Goal: Task Accomplishment & Management: Use online tool/utility

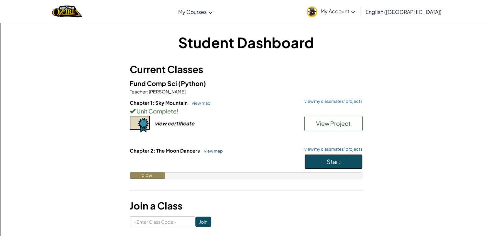
click at [332, 164] on span "Start" at bounding box center [333, 161] width 14 height 7
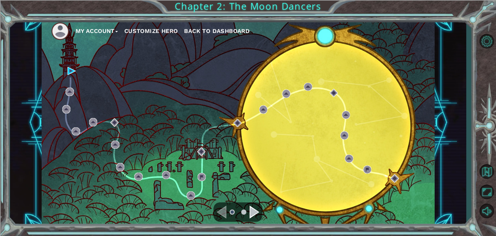
click at [332, 164] on div "My Account Customize Hero Back to Dashboard" at bounding box center [238, 122] width 393 height 207
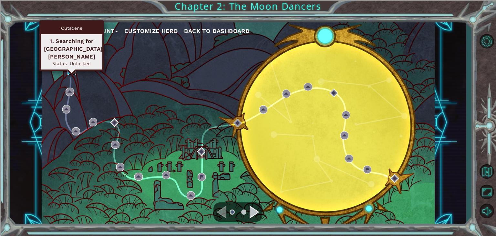
click at [73, 71] on img at bounding box center [72, 71] width 8 height 8
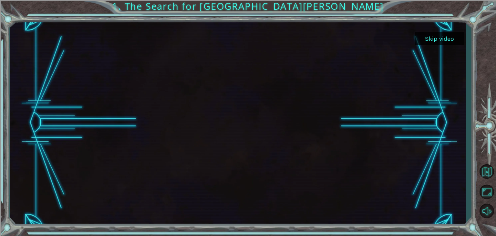
click at [171, 89] on div at bounding box center [238, 122] width 369 height 207
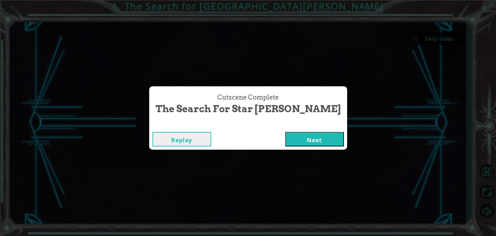
click at [295, 141] on button "Next" at bounding box center [314, 139] width 59 height 15
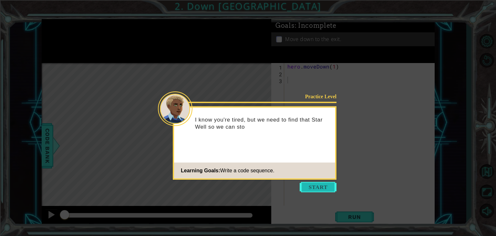
click at [322, 185] on button "Start" at bounding box center [318, 187] width 37 height 10
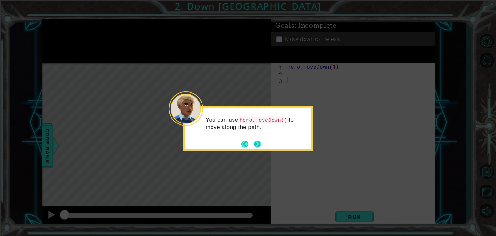
click at [258, 143] on button "Next" at bounding box center [257, 143] width 7 height 7
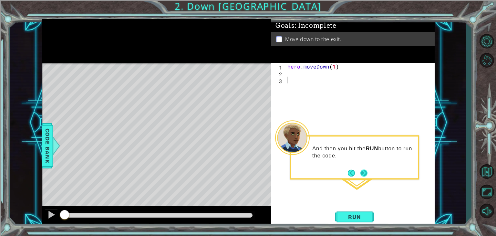
click at [365, 175] on button "Next" at bounding box center [364, 172] width 7 height 7
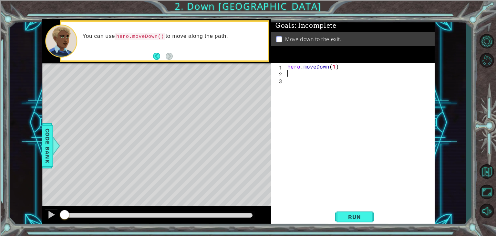
click at [300, 75] on div "hero . moveDown ( 1 )" at bounding box center [361, 141] width 150 height 156
click at [332, 68] on div "hero . moveDown ( 1 )" at bounding box center [361, 141] width 150 height 156
click at [334, 68] on div "hero . moveDown ( 1 )" at bounding box center [361, 141] width 150 height 156
type textarea "hero.moveDown(2)"
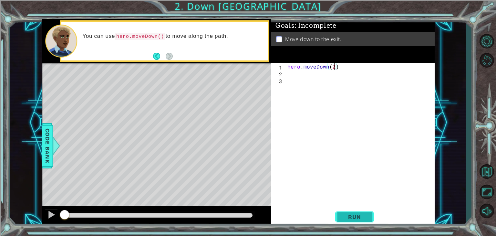
click at [362, 216] on span "Run" at bounding box center [355, 217] width 26 height 6
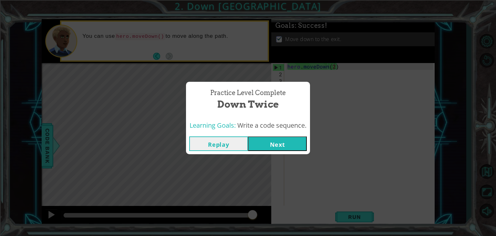
click at [283, 144] on button "Next" at bounding box center [277, 143] width 59 height 15
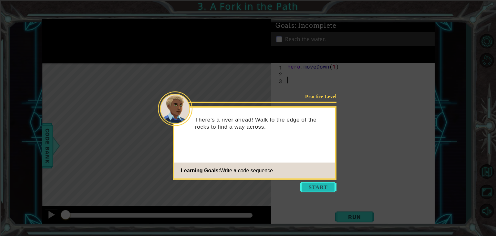
click at [323, 186] on button "Start" at bounding box center [318, 187] width 37 height 10
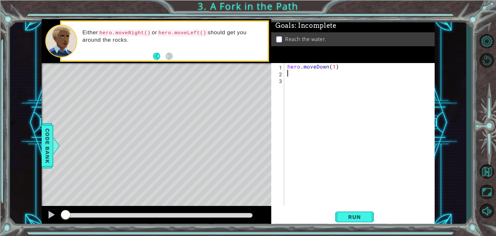
click at [301, 74] on div "hero . moveDown ( 1 )" at bounding box center [361, 141] width 150 height 156
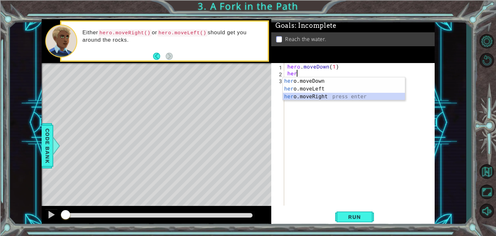
click at [302, 99] on div "her o.moveDown press enter her o.moveLeft press enter her o.moveRight press ent…" at bounding box center [344, 96] width 122 height 39
type textarea "hero.moveRight(1)"
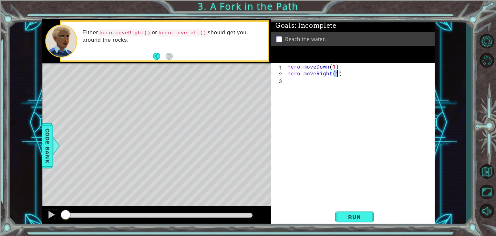
click at [302, 83] on div "hero . moveDown ( 1 ) hero . moveRight ( 1 )" at bounding box center [361, 141] width 150 height 156
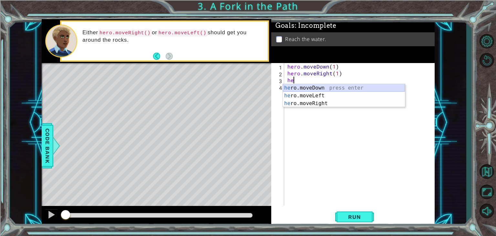
click at [311, 88] on div "he ro.moveDown press enter he ro.moveLeft press enter he ro.moveRight press ent…" at bounding box center [344, 103] width 122 height 39
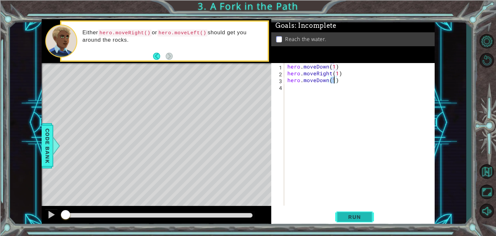
type textarea "hero.moveDown(1)"
click at [348, 223] on button "Run" at bounding box center [354, 217] width 39 height 16
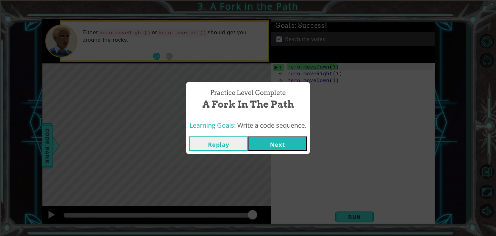
click at [285, 146] on button "Next" at bounding box center [277, 143] width 59 height 15
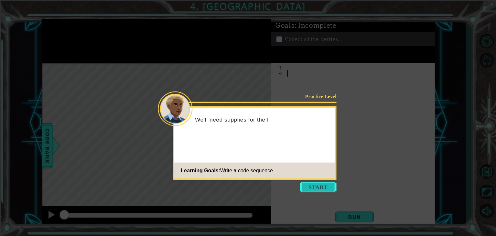
click at [327, 189] on button "Start" at bounding box center [318, 187] width 37 height 10
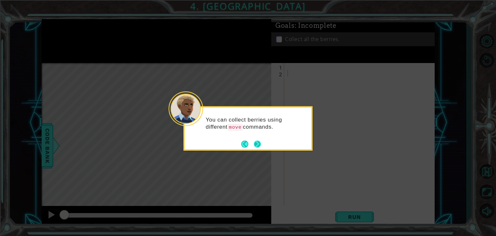
click at [259, 145] on button "Next" at bounding box center [257, 143] width 7 height 7
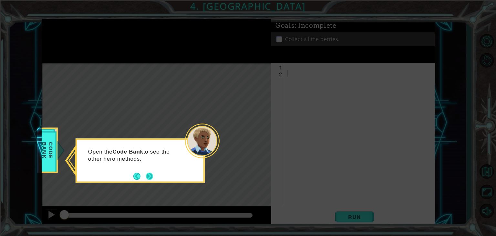
click at [150, 175] on button "Next" at bounding box center [149, 176] width 7 height 7
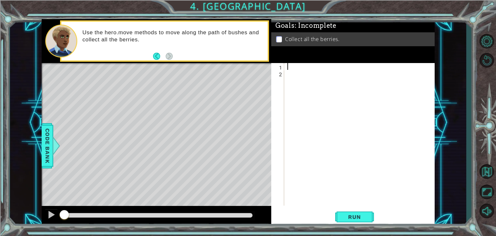
click at [290, 64] on div at bounding box center [361, 141] width 150 height 156
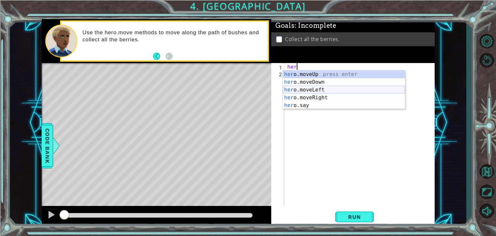
click at [309, 90] on div "her o.moveUp press enter her o.moveDown press enter her o.moveLeft press enter …" at bounding box center [344, 97] width 122 height 54
type textarea "hero.moveLeft(1)"
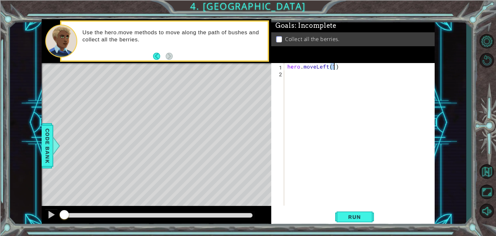
click at [315, 75] on div "hero . moveLeft ( 1 )" at bounding box center [361, 141] width 150 height 156
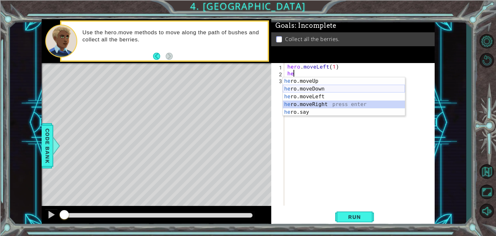
drag, startPoint x: 312, startPoint y: 101, endPoint x: 302, endPoint y: 96, distance: 11.1
click at [302, 96] on div "he ro.moveUp press enter he ro.moveDown press enter he ro.moveLeft press enter …" at bounding box center [344, 104] width 122 height 54
type textarea "hero.moveRight(1)"
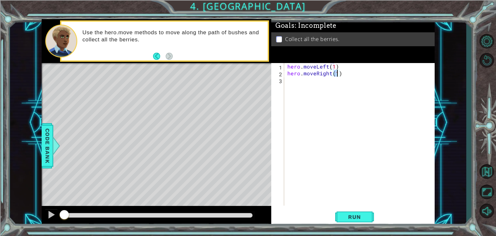
click at [302, 96] on div "hero . moveLeft ( 1 ) hero . moveRight ( 1 )" at bounding box center [361, 141] width 150 height 156
click at [330, 73] on div "hero . moveLeft ( 1 ) hero . moveRight ( 1 )" at bounding box center [361, 141] width 150 height 156
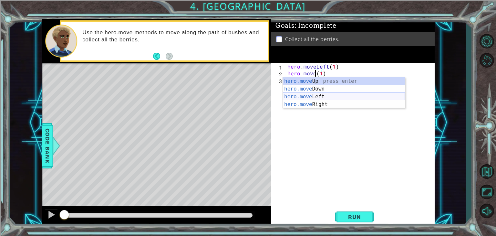
click at [321, 95] on div "hero.move Up press enter hero.move Down press enter hero.move Left press enter …" at bounding box center [344, 100] width 122 height 47
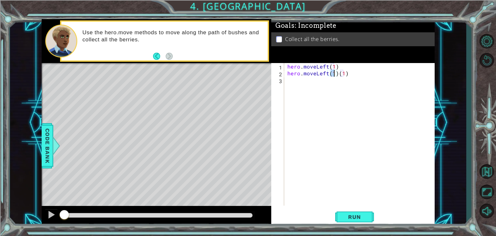
click at [349, 73] on div "hero . moveLeft ( 1 ) hero . moveLeft ( 1 ) ( 1 )" at bounding box center [361, 141] width 150 height 156
click at [349, 73] on div "hero . moveLeft ( 1 ) hero . moveLeft ( 1 )" at bounding box center [361, 141] width 150 height 156
type textarea "hero.moveLeft(1)"
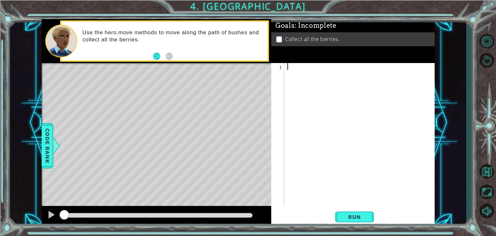
click at [304, 91] on div at bounding box center [361, 141] width 150 height 156
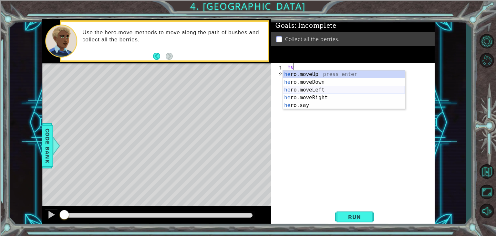
click at [305, 90] on div "he ro.moveUp press enter he ro.moveDown press enter he ro.moveLeft press enter …" at bounding box center [344, 97] width 122 height 54
type textarea "hero.moveLeft(1)"
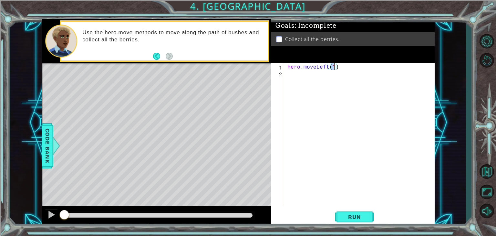
click at [304, 85] on div "hero . moveLeft ( 1 )" at bounding box center [361, 141] width 150 height 156
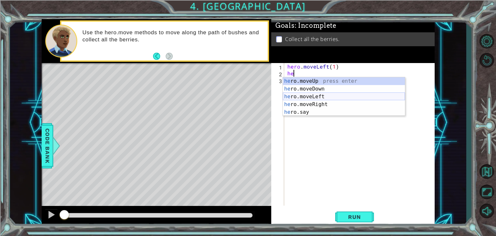
click at [312, 98] on div "he ro.moveUp press enter he ro.moveDown press enter he ro.moveLeft press enter …" at bounding box center [344, 104] width 122 height 54
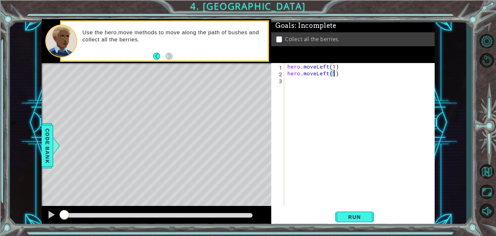
click at [296, 84] on div "hero . moveLeft ( 1 ) hero . moveLeft ( 1 )" at bounding box center [361, 141] width 150 height 156
type textarea "hero.moveLeft(1)"
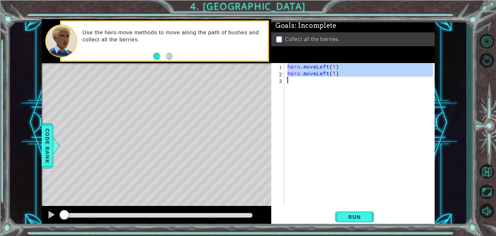
click at [296, 84] on div "hero . moveLeft ( 1 ) hero . moveLeft ( 1 )" at bounding box center [361, 141] width 150 height 156
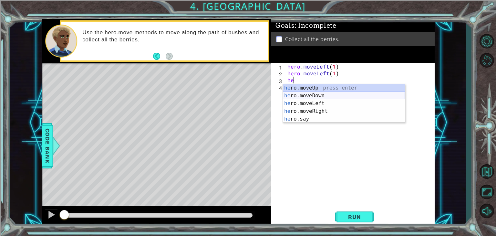
click at [304, 96] on div "he ro.moveUp press enter he ro.moveDown press enter he ro.moveLeft press enter …" at bounding box center [344, 111] width 122 height 54
type textarea "hero.moveDown(1)"
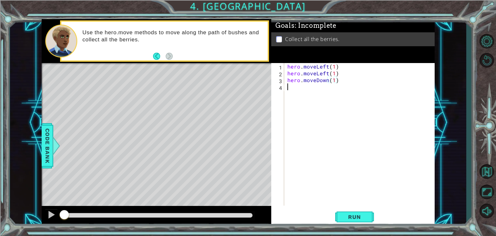
click at [299, 91] on div "hero . moveLeft ( 1 ) hero . moveLeft ( 1 ) hero . moveDown ( 1 )" at bounding box center [361, 141] width 150 height 156
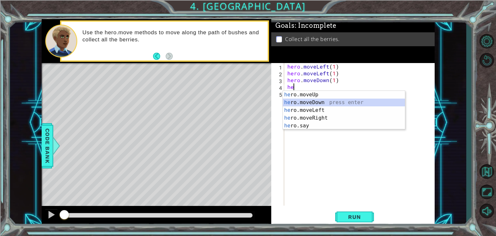
click at [304, 99] on div "he ro.moveUp press enter he ro.moveDown press enter he ro.moveLeft press enter …" at bounding box center [344, 118] width 122 height 54
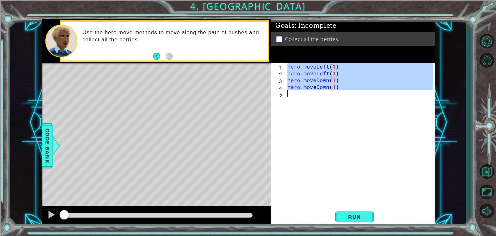
drag, startPoint x: 304, startPoint y: 99, endPoint x: 313, endPoint y: 122, distance: 24.6
click at [313, 122] on div "hero . moveLeft ( 1 ) hero . moveLeft ( 1 ) hero . moveDown ( 1 ) hero . moveDo…" at bounding box center [361, 141] width 150 height 156
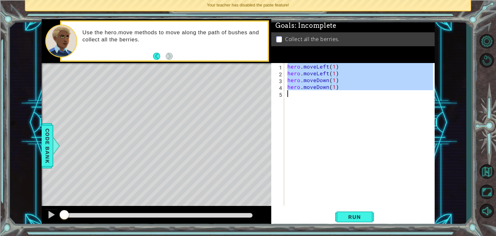
click at [308, 73] on div "hero . moveLeft ( 1 ) hero . moveLeft ( 1 ) hero . moveDown ( 1 ) hero . moveDo…" at bounding box center [361, 141] width 150 height 156
type textarea "hero.moveLeft(1)"
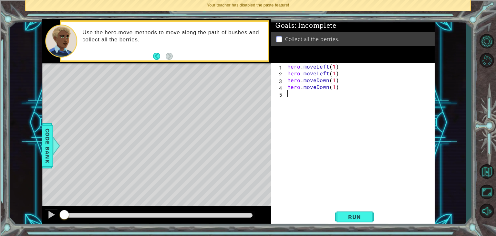
click at [290, 93] on div "hero . moveLeft ( 1 ) hero . moveLeft ( 1 ) hero . moveDown ( 1 ) hero . moveDo…" at bounding box center [361, 141] width 150 height 156
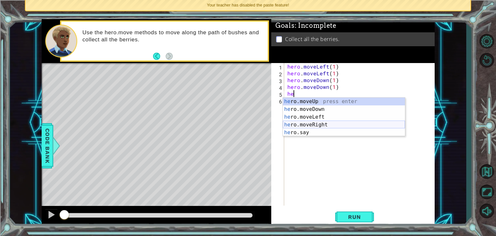
click at [304, 124] on div "he ro.moveUp press enter he ro.moveDown press enter he ro.moveLeft press enter …" at bounding box center [344, 125] width 122 height 54
type textarea "hero.moveRight(1)"
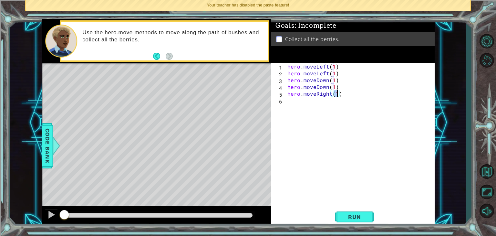
click at [298, 99] on div "hero . moveLeft ( 1 ) hero . moveLeft ( 1 ) hero . moveDown ( 1 ) hero . moveDo…" at bounding box center [361, 141] width 150 height 156
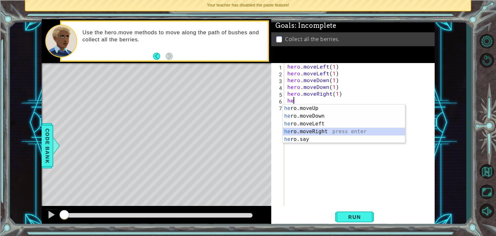
click at [309, 133] on div "he ro.moveUp press enter he ro.moveDown press enter he ro.moveLeft press enter …" at bounding box center [344, 131] width 122 height 54
type textarea "hero.moveRight(1)"
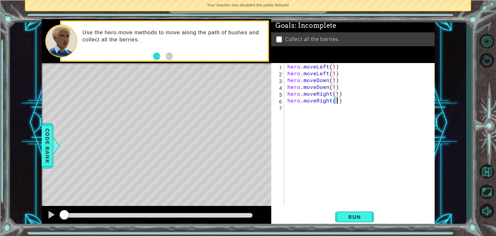
click at [302, 115] on div "hero . moveLeft ( 1 ) hero . moveLeft ( 1 ) hero . moveDown ( 1 ) hero . moveDo…" at bounding box center [361, 141] width 150 height 156
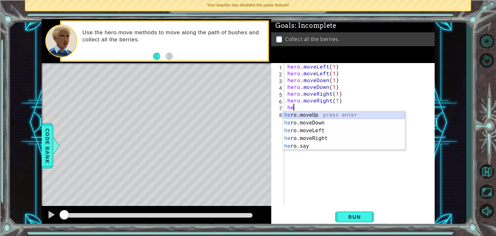
click at [317, 115] on div "he ro.moveUp press enter he ro.moveDown press enter he ro.moveLeft press enter …" at bounding box center [344, 138] width 122 height 54
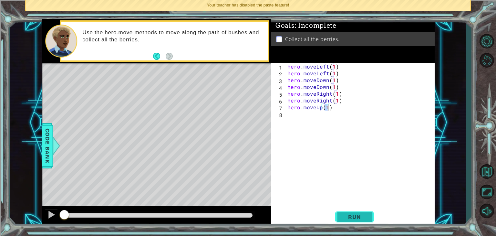
type textarea "hero.moveUp(1)"
click at [348, 219] on span "Run" at bounding box center [355, 217] width 26 height 6
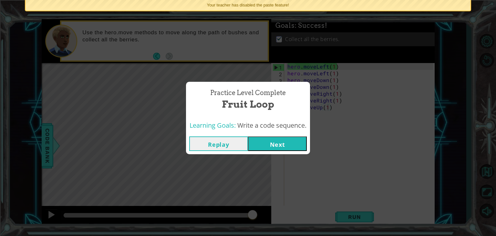
click at [275, 142] on button "Next" at bounding box center [277, 143] width 59 height 15
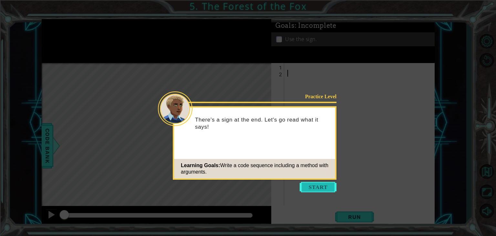
click at [314, 189] on button "Start" at bounding box center [318, 187] width 37 height 10
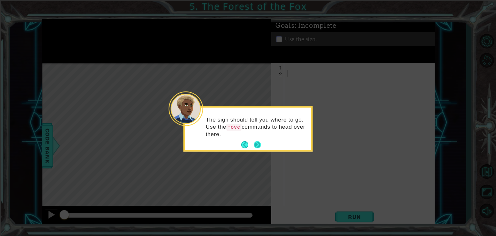
click at [257, 146] on button "Next" at bounding box center [257, 144] width 7 height 7
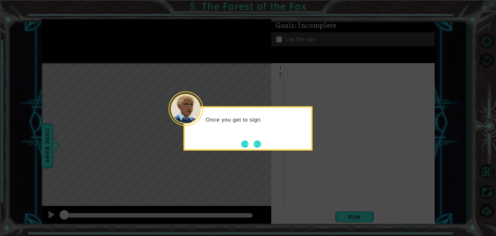
click at [257, 146] on button "Next" at bounding box center [257, 143] width 7 height 7
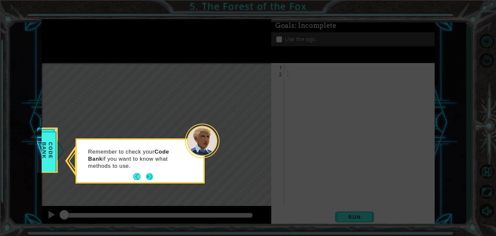
click at [149, 178] on button "Next" at bounding box center [149, 176] width 7 height 7
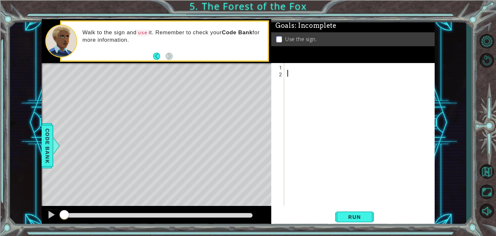
click at [291, 66] on div at bounding box center [361, 141] width 150 height 156
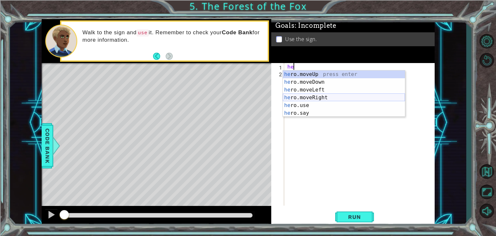
click at [312, 97] on div "he ro.moveUp press enter he ro.moveDown press enter he ro.moveLeft press enter …" at bounding box center [344, 101] width 122 height 62
type textarea "hero.moveRight(1)"
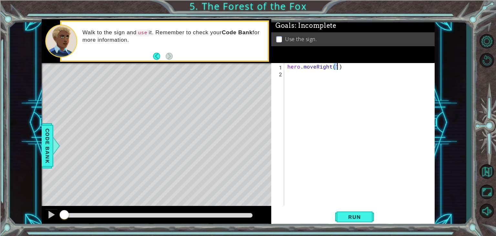
click at [290, 82] on div "hero . moveRight ( 1 )" at bounding box center [361, 141] width 150 height 156
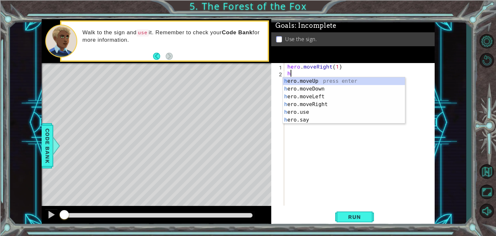
click at [290, 82] on body "1 ההההההההההההההההההההההההההההההההההההההההההההההההההההההההההההההההההההההההההההה…" at bounding box center [248, 118] width 496 height 236
click at [296, 82] on div "he ro.moveUp press enter he ro.moveDown press enter he ro.moveLeft press enter …" at bounding box center [344, 108] width 122 height 62
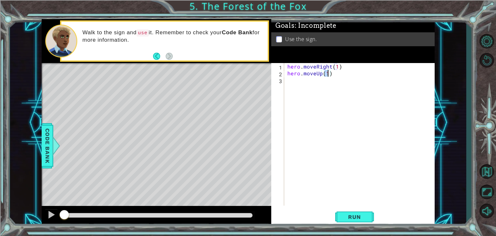
click at [296, 82] on div "hero . moveRight ( 1 ) hero . moveUp ( 1 )" at bounding box center [361, 141] width 150 height 156
type textarea "hero.moveUp(1)"
click at [296, 82] on div "hero . moveRight ( 1 ) hero . moveUp ( 1 )" at bounding box center [361, 141] width 150 height 156
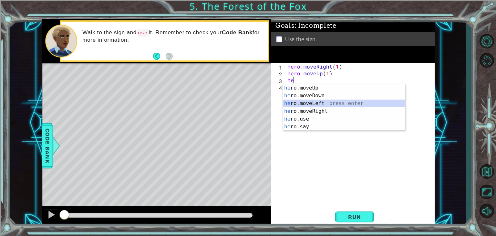
click at [303, 105] on div "he ro.moveUp press enter he ro.moveDown press enter he ro.moveLeft press enter …" at bounding box center [344, 115] width 122 height 62
type textarea "hero.moveLeft(1)"
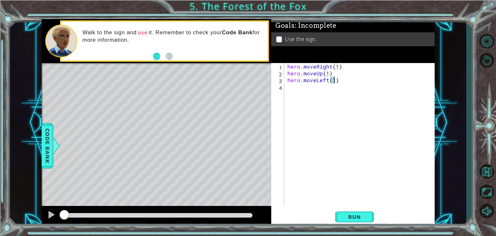
click at [303, 98] on div "hero . moveRight ( 1 ) hero . moveUp ( 1 ) hero . moveLeft ( 1 )" at bounding box center [361, 141] width 150 height 156
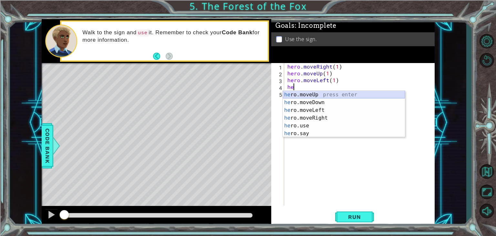
click at [303, 95] on div "he ro.moveUp press enter he ro.moveDown press enter he ro.moveLeft press enter …" at bounding box center [344, 122] width 122 height 62
type textarea "hero.moveUp(1)"
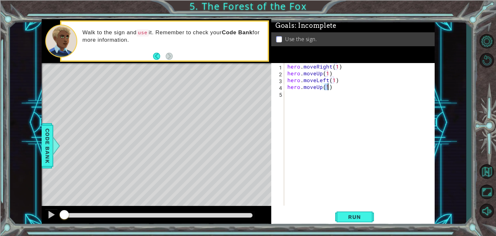
click at [299, 96] on div "hero . moveRight ( 1 ) hero . moveUp ( 1 ) hero . moveLeft ( 1 ) hero . moveUp …" at bounding box center [361, 141] width 150 height 156
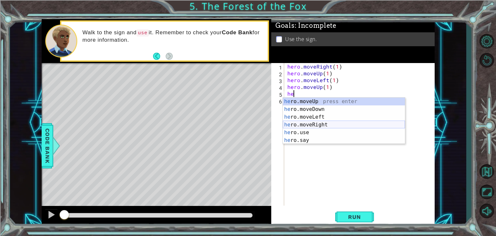
click at [323, 122] on div "he ro.moveUp press enter he ro.moveDown press enter he ro.moveLeft press enter …" at bounding box center [344, 129] width 122 height 62
type textarea "hero.moveRight(1)"
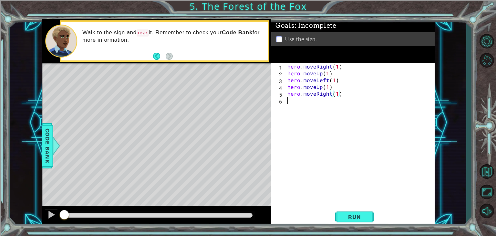
click at [310, 109] on div "hero . moveRight ( 1 ) hero . moveUp ( 1 ) hero . moveLeft ( 1 ) hero . moveUp …" at bounding box center [361, 141] width 150 height 156
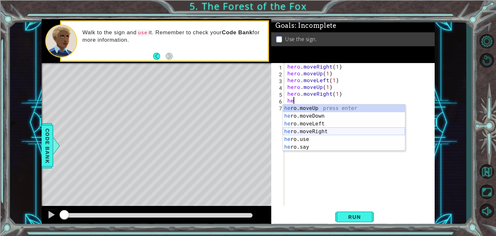
click at [310, 131] on div "he ro.moveUp press enter he ro.moveDown press enter he ro.moveLeft press enter …" at bounding box center [344, 135] width 122 height 62
type textarea "hero.moveRight(1)"
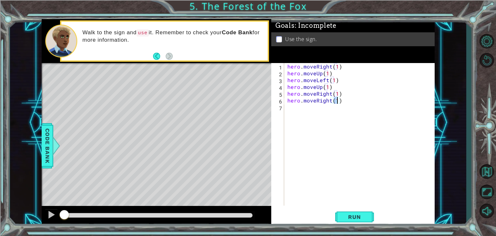
click at [300, 107] on div "hero . moveRight ( 1 ) hero . moveUp ( 1 ) hero . moveLeft ( 1 ) hero . moveUp …" at bounding box center [361, 141] width 150 height 156
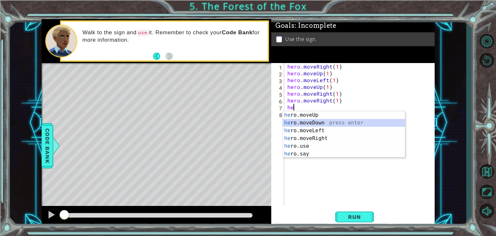
click at [312, 120] on div "he ro.moveUp press enter he ro.moveDown press enter he ro.moveLeft press enter …" at bounding box center [344, 142] width 122 height 62
type textarea "hero.moveDown(1)"
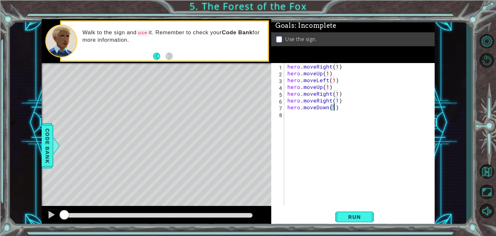
click at [338, 115] on div "hero . moveRight ( 1 ) hero . moveUp ( 1 ) hero . moveLeft ( 1 ) hero . moveUp …" at bounding box center [361, 141] width 150 height 156
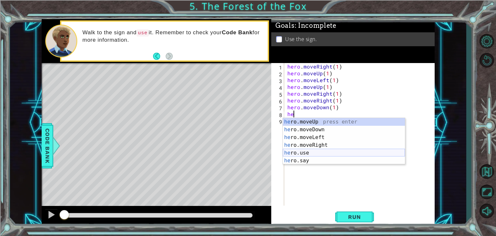
click at [304, 153] on div "he ro.moveUp press enter he ro.moveDown press enter he ro.moveLeft press enter …" at bounding box center [344, 149] width 122 height 62
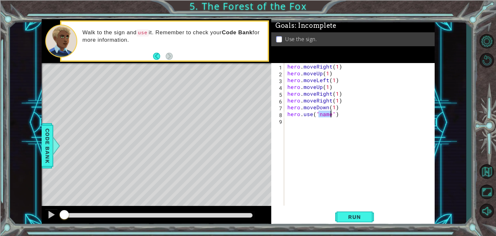
scroll to position [0, 2]
type textarea "hero.use("sign")"
click at [320, 122] on div "hero . moveRight ( 1 ) hero . moveUp ( 1 ) hero . moveLeft ( 1 ) hero . moveUp …" at bounding box center [361, 141] width 150 height 156
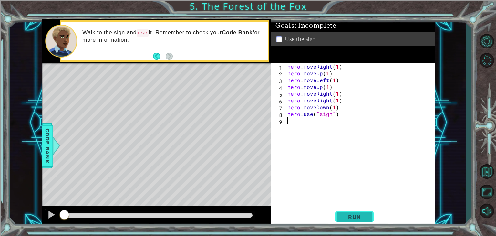
click at [353, 217] on span "Run" at bounding box center [355, 217] width 26 height 6
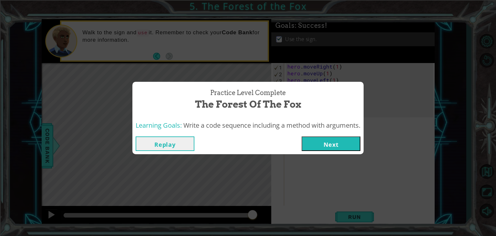
click at [351, 143] on button "Next" at bounding box center [331, 143] width 59 height 15
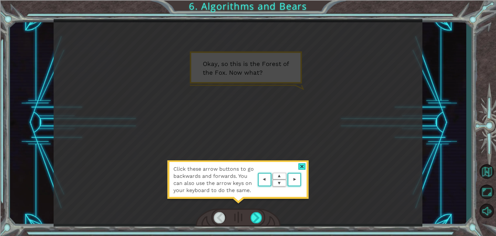
click at [303, 167] on div at bounding box center [302, 166] width 7 height 7
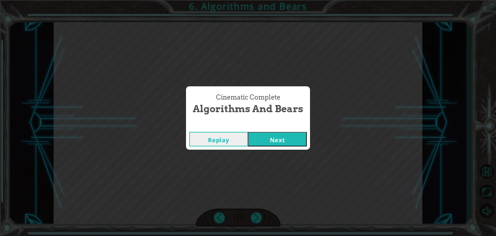
click at [287, 136] on button "Next" at bounding box center [277, 139] width 59 height 15
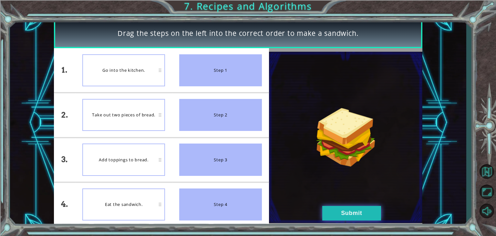
click at [331, 215] on button "Submit" at bounding box center [352, 213] width 59 height 15
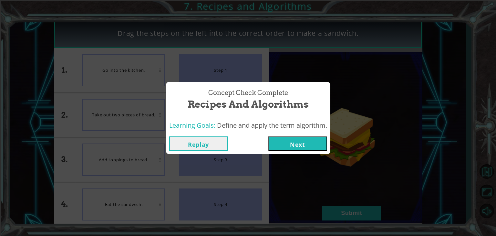
click at [317, 142] on button "Next" at bounding box center [298, 143] width 59 height 15
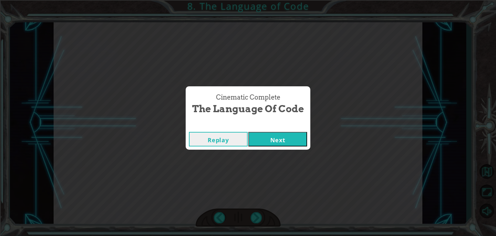
click at [284, 143] on button "Next" at bounding box center [278, 139] width 59 height 15
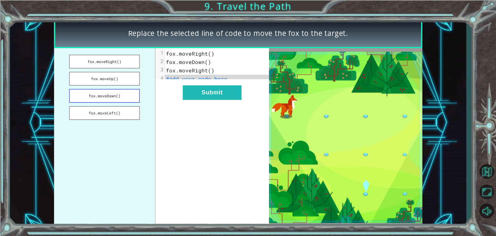
click at [124, 93] on button "fox.moveDown()" at bounding box center [104, 96] width 71 height 14
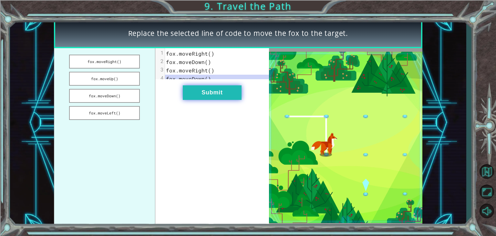
click at [220, 98] on button "Submit" at bounding box center [212, 92] width 59 height 15
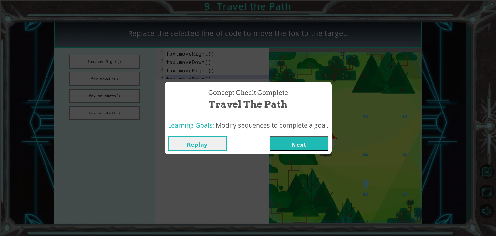
click at [314, 141] on button "Next" at bounding box center [299, 143] width 59 height 15
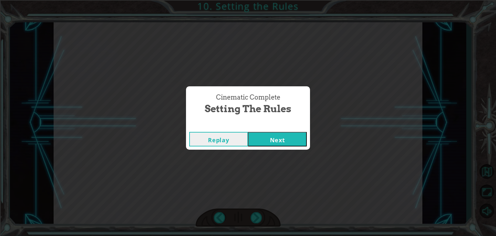
click at [298, 141] on button "Next" at bounding box center [277, 139] width 59 height 15
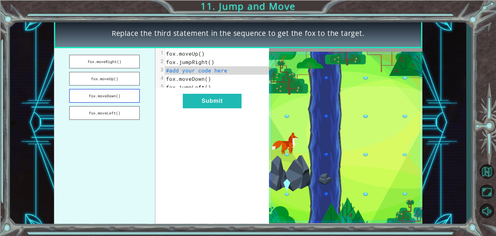
click at [119, 98] on button "fox.moveDown()" at bounding box center [104, 96] width 71 height 14
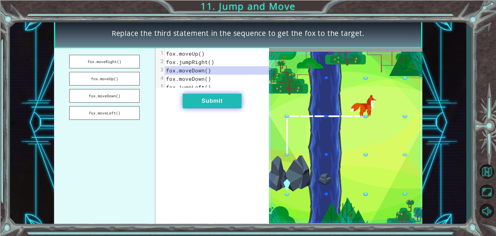
click at [206, 102] on button "Submit" at bounding box center [212, 101] width 59 height 15
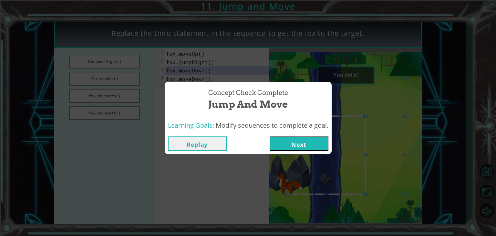
click at [328, 141] on button "Next" at bounding box center [299, 143] width 59 height 15
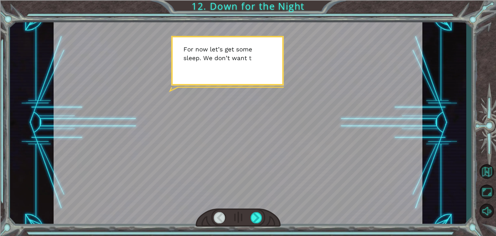
click at [280, 143] on div at bounding box center [238, 122] width 369 height 207
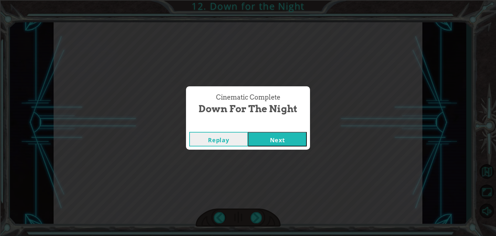
click at [280, 143] on button "Next" at bounding box center [277, 139] width 59 height 15
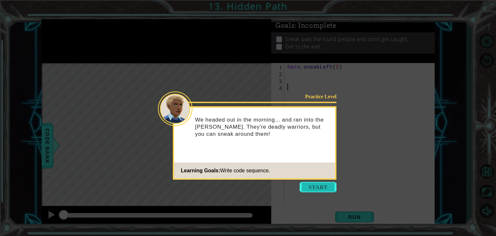
click at [323, 192] on button "Start" at bounding box center [318, 187] width 37 height 10
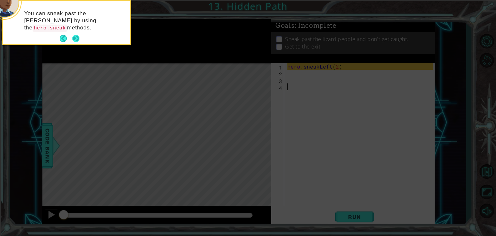
click at [78, 37] on button "Next" at bounding box center [75, 38] width 7 height 7
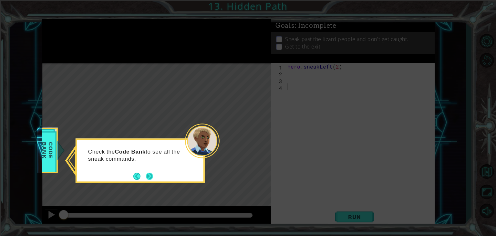
click at [152, 174] on button "Next" at bounding box center [149, 176] width 7 height 7
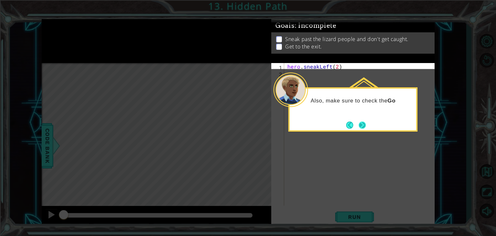
click at [364, 124] on button "Next" at bounding box center [362, 125] width 7 height 7
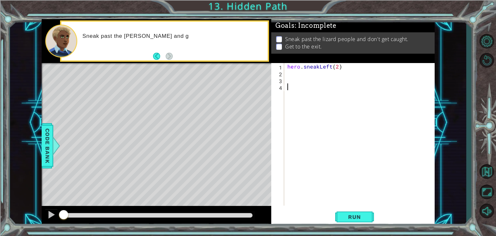
click at [293, 76] on div "hero . sneakLeft ( 2 )" at bounding box center [361, 141] width 150 height 156
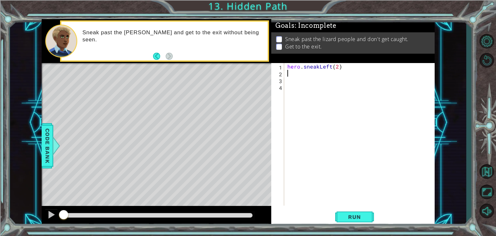
click at [293, 76] on div "hero . sneakLeft ( 2 )" at bounding box center [361, 141] width 150 height 156
click at [347, 217] on span "Run" at bounding box center [355, 217] width 26 height 6
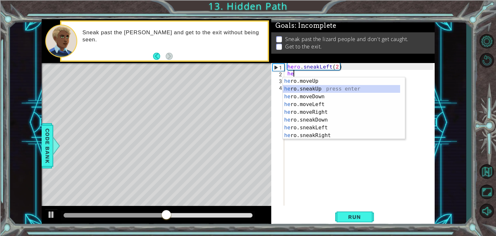
click at [305, 90] on div "he ro.moveUp press enter he ro.sneakUp press enter he ro.moveDown press enter h…" at bounding box center [341, 116] width 117 height 78
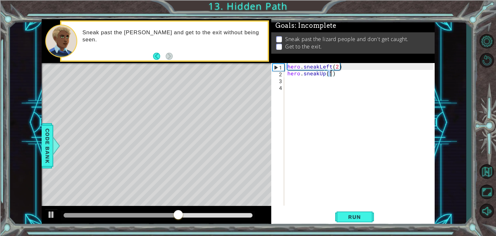
scroll to position [0, 3]
type textarea "hero.sneakUp(2)"
click at [361, 213] on button "Run" at bounding box center [354, 217] width 39 height 16
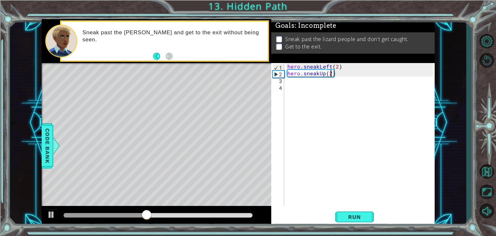
click at [314, 83] on div "hero . sneakLeft ( 2 ) hero . sneakUp ( 2 )" at bounding box center [361, 141] width 150 height 156
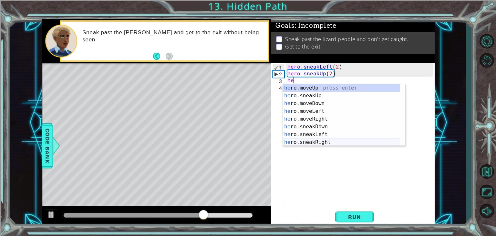
click at [325, 141] on div "he ro.moveUp press enter he ro.sneakUp press enter he ro.moveDown press enter h…" at bounding box center [341, 123] width 117 height 78
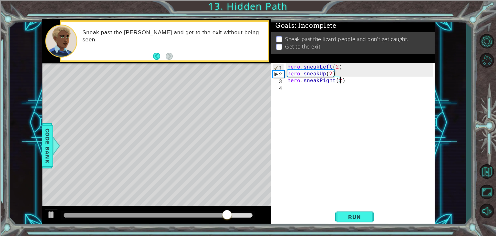
scroll to position [0, 3]
type textarea "hero.sneakRight(2)"
click at [354, 218] on span "Run" at bounding box center [355, 217] width 26 height 6
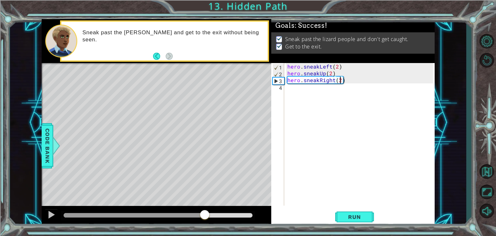
click at [204, 215] on div at bounding box center [158, 215] width 189 height 5
click at [252, 218] on body "1 ההההההההההההההההההההההההההההההההההההההההההההההההההההההההההההההההההההההההההההה…" at bounding box center [248, 118] width 496 height 236
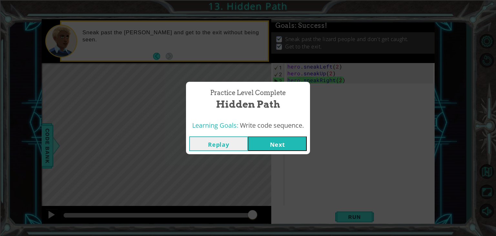
click at [272, 143] on button "Next" at bounding box center [277, 143] width 59 height 15
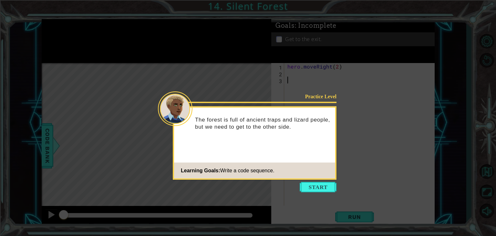
click at [321, 193] on icon at bounding box center [248, 118] width 496 height 236
click at [320, 191] on button "Start" at bounding box center [318, 187] width 37 height 10
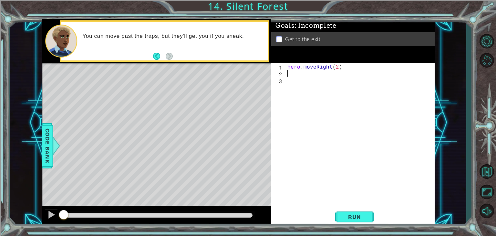
click at [291, 75] on div "hero . moveRight ( 2 )" at bounding box center [361, 141] width 150 height 156
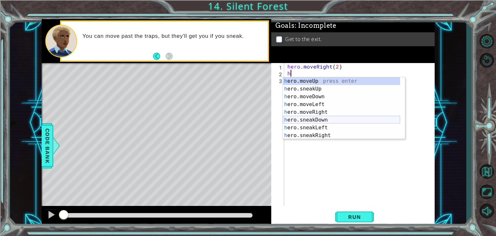
click at [316, 119] on div "h ero.moveUp press enter h ero.sneakUp press enter h ero.moveDown press enter h…" at bounding box center [341, 116] width 117 height 78
type textarea "hero.sneakDown(1)"
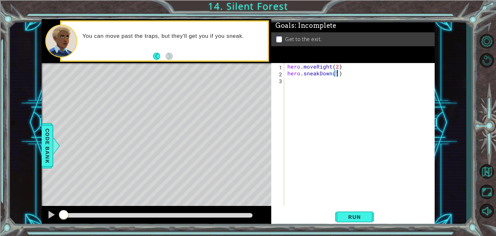
click at [324, 83] on div "hero . moveRight ( 2 ) hero . sneakDown ( 1 )" at bounding box center [361, 141] width 150 height 156
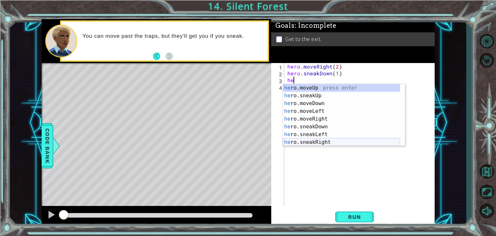
click at [321, 141] on div "he ro.moveUp press enter he ro.sneakUp press enter he ro.moveDown press enter h…" at bounding box center [341, 123] width 117 height 78
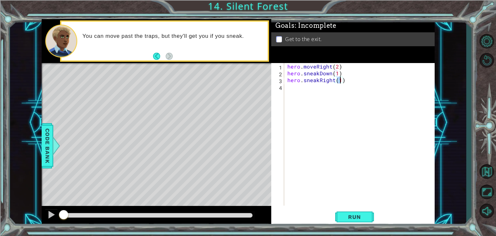
type textarea "hero.sneakRight(2)"
click at [300, 85] on div "hero . moveRight ( 2 ) hero . sneakDown ( 1 ) hero . sneakRight ( 2 )" at bounding box center [361, 141] width 150 height 156
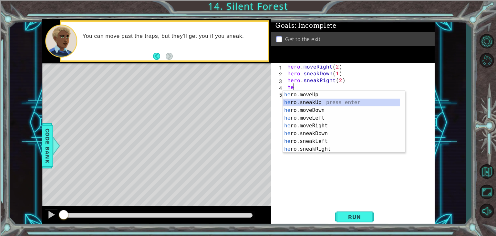
click at [309, 102] on div "he ro.moveUp press enter he ro.sneakUp press enter he ro.moveDown press enter h…" at bounding box center [341, 130] width 117 height 78
type textarea "hero.sneakUp(1)"
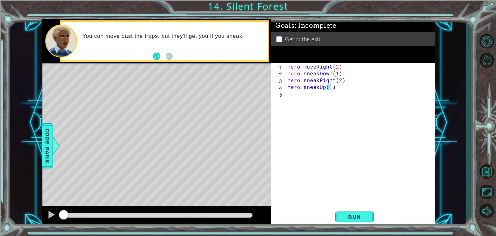
click at [297, 96] on div "hero . moveRight ( 2 ) hero . sneakDown ( 1 ) hero . sneakRight ( 2 ) hero . sn…" at bounding box center [361, 141] width 150 height 156
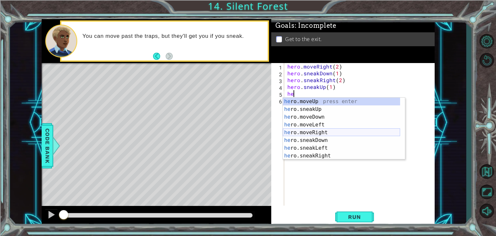
click at [312, 130] on div "he ro.moveUp press enter he ro.sneakUp press enter he ro.moveDown press enter h…" at bounding box center [341, 137] width 117 height 78
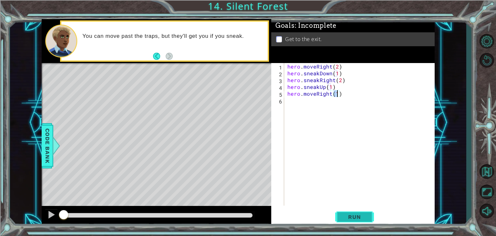
type textarea "hero.moveRight(1)"
click at [347, 213] on button "Run" at bounding box center [354, 217] width 39 height 16
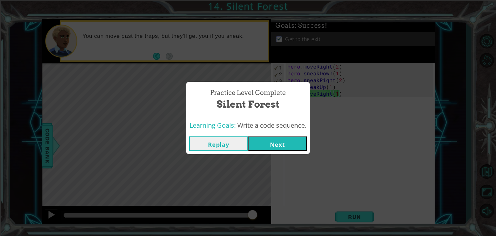
click at [278, 144] on button "Next" at bounding box center [277, 143] width 59 height 15
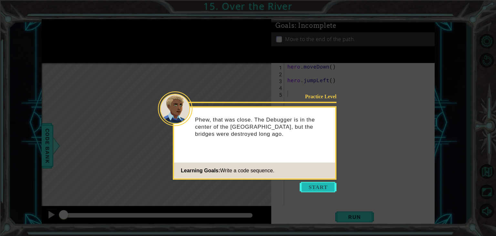
click at [314, 189] on button "Start" at bounding box center [318, 187] width 37 height 10
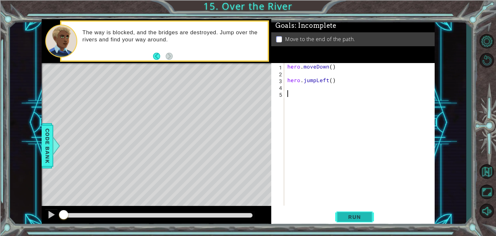
click at [353, 215] on span "Run" at bounding box center [355, 217] width 26 height 6
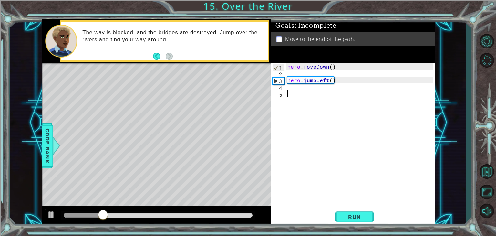
click at [295, 91] on div "hero . moveDown ( ) hero . jumpLeft ( )" at bounding box center [361, 141] width 150 height 156
click at [292, 88] on div "hero . moveDown ( ) hero . jumpLeft ( )" at bounding box center [361, 141] width 150 height 156
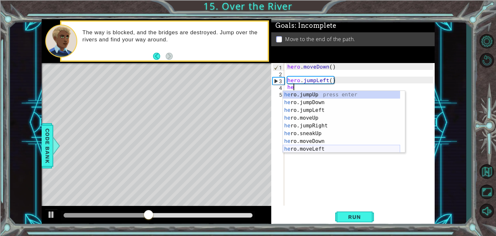
click at [313, 147] on div "he ro.jumpUp press enter he ro.jumpDown press enter he ro.jumpLeft press enter …" at bounding box center [341, 130] width 117 height 78
type textarea "hero.moveLeft(1)"
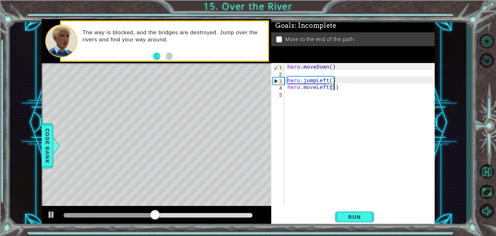
click at [302, 96] on div "hero . moveDown ( ) hero . jumpLeft ( ) hero . moveLeft ( 1 )" at bounding box center [361, 141] width 150 height 156
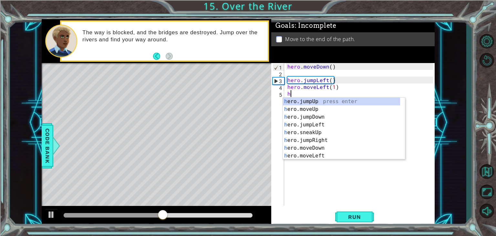
type textarea "he"
click at [321, 109] on div "he ro.jumpUp press enter he ro.jumpDown press enter he ro.jumpLeft press enter …" at bounding box center [341, 137] width 117 height 78
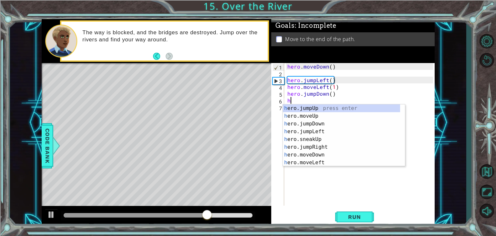
type textarea "he"
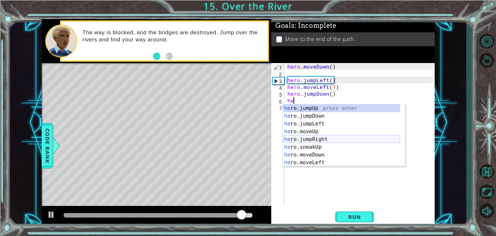
click at [317, 142] on div "he ro.jumpUp press enter he ro.jumpDown press enter he ro.jumpLeft press enter …" at bounding box center [341, 143] width 117 height 78
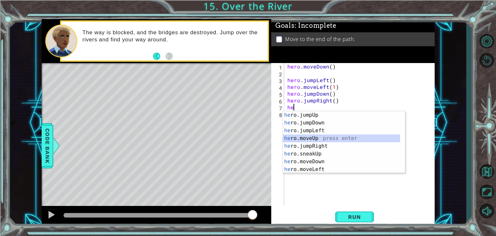
click at [322, 138] on div "he ro.jumpUp press enter he ro.jumpDown press enter he ro.jumpLeft press enter …" at bounding box center [341, 150] width 117 height 78
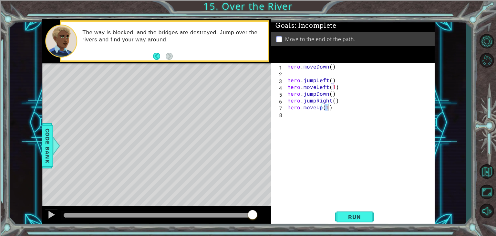
click at [334, 110] on div "hero . moveDown ( ) hero . jumpLeft ( ) hero . moveLeft ( 1 ) hero . jumpDown (…" at bounding box center [361, 141] width 150 height 156
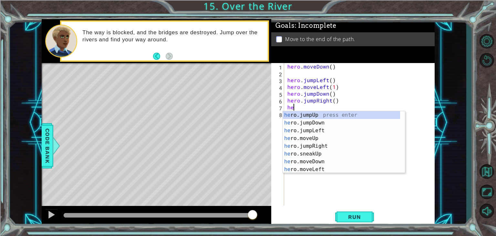
type textarea "h"
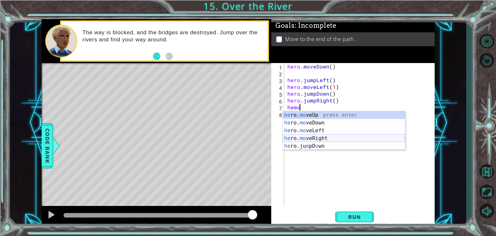
click at [304, 137] on div "he ro. mo veUp press enter he ro. mo veDown press enter he ro. mo veLeft press …" at bounding box center [344, 138] width 122 height 54
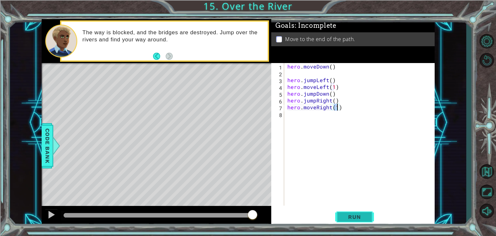
type textarea "hero.moveRight(1)"
click at [345, 217] on span "Run" at bounding box center [355, 217] width 26 height 6
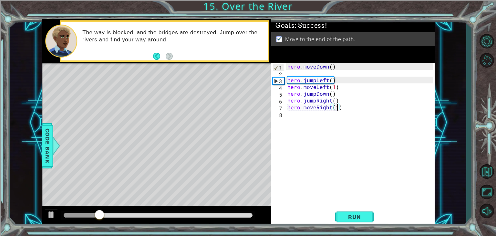
click at [247, 214] on div at bounding box center [158, 215] width 189 height 5
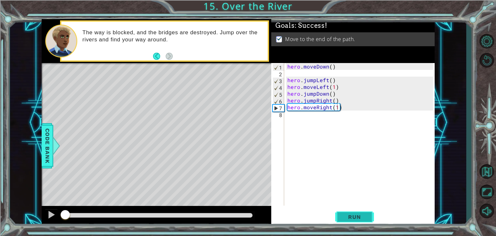
click at [368, 214] on button "Run" at bounding box center [354, 217] width 39 height 16
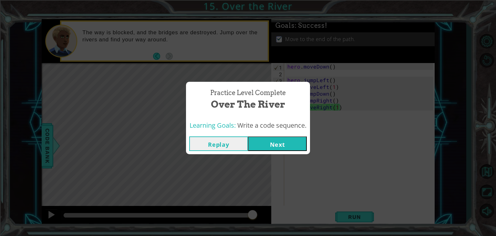
click at [281, 141] on button "Next" at bounding box center [277, 143] width 59 height 15
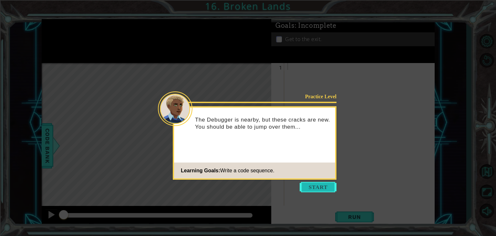
click at [316, 190] on button "Start" at bounding box center [318, 187] width 37 height 10
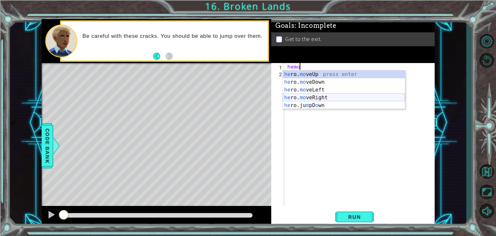
click at [314, 96] on div "he ro. mo veUp press enter he ro. mo veDown press enter he ro. mo veLeft press …" at bounding box center [344, 97] width 122 height 54
type textarea "hero.moveRight(1)"
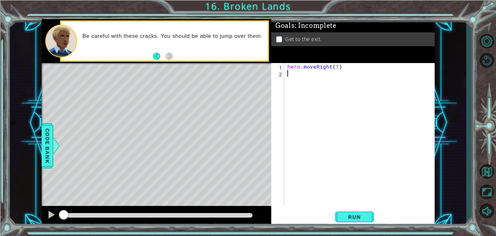
click at [302, 80] on div "hero . moveRight ( 1 )" at bounding box center [361, 141] width 150 height 156
type textarea "he"
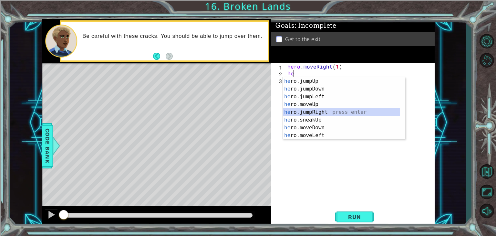
click at [313, 112] on div "he ro.jumpUp press enter he ro.jumpDown press enter he ro.jumpLeft press enter …" at bounding box center [341, 116] width 117 height 78
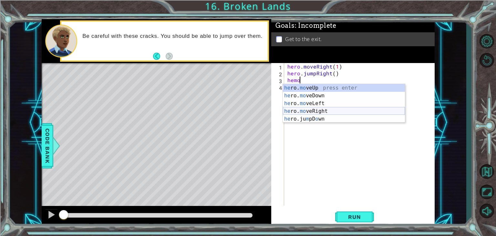
click at [317, 111] on div "he ro. mo veUp press enter he ro. mo veDown press enter he ro. mo veLeft press …" at bounding box center [344, 111] width 122 height 54
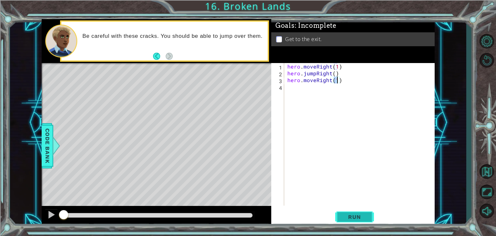
type textarea "hero.moveRight(1)"
click at [351, 213] on button "Run" at bounding box center [354, 217] width 39 height 16
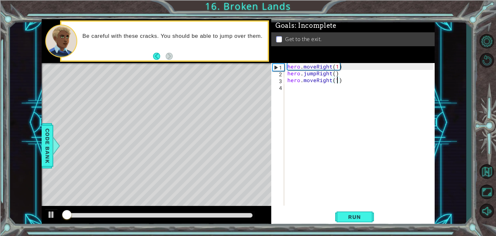
click at [341, 183] on div "hero . moveRight ( 1 ) hero . jumpRight ( ) hero . moveRight ( 1 )" at bounding box center [361, 141] width 150 height 156
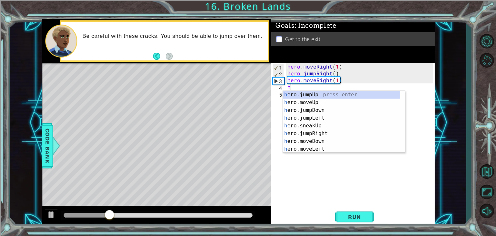
type textarea "he"
click at [299, 96] on div "he ro.jumpUp press enter he ro.jumpDown press enter he ro.jumpLeft press enter …" at bounding box center [341, 130] width 117 height 78
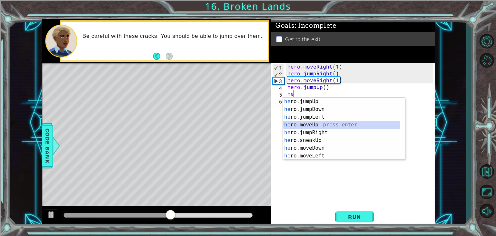
click at [321, 123] on div "he ro.jumpUp press enter he ro.jumpDown press enter he ro.jumpLeft press enter …" at bounding box center [341, 137] width 117 height 78
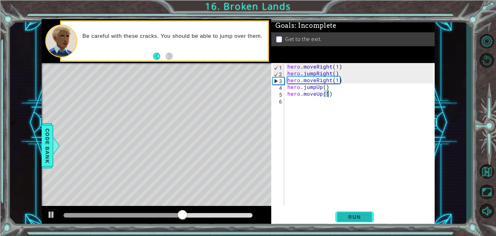
type textarea "hero.moveUp(1)"
click at [349, 218] on span "Run" at bounding box center [355, 217] width 26 height 6
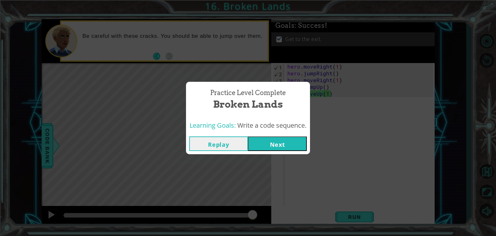
click at [299, 140] on button "Next" at bounding box center [277, 143] width 59 height 15
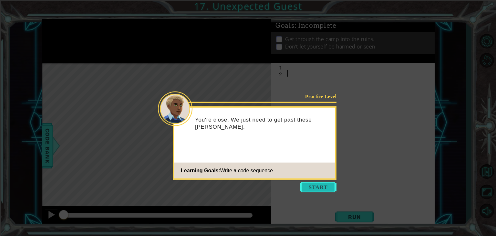
click at [324, 185] on button "Start" at bounding box center [318, 187] width 37 height 10
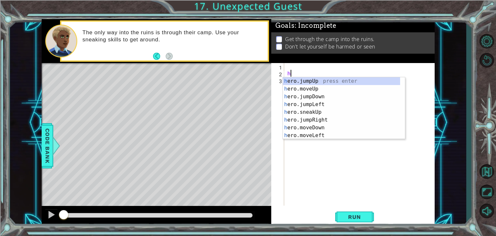
type textarea "he"
click at [291, 79] on div "he ro.jumpUp press enter he ro.jumpDown press enter he ro.jumpLeft press enter …" at bounding box center [341, 116] width 117 height 78
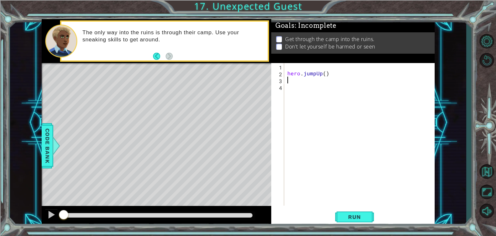
click at [370, 77] on div "hero . jumpUp ( )" at bounding box center [361, 141] width 150 height 156
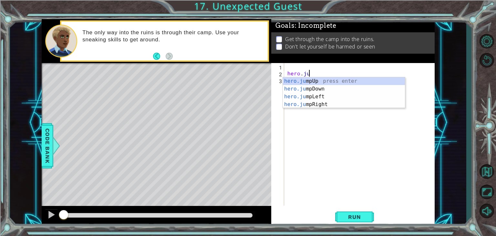
type textarea "h"
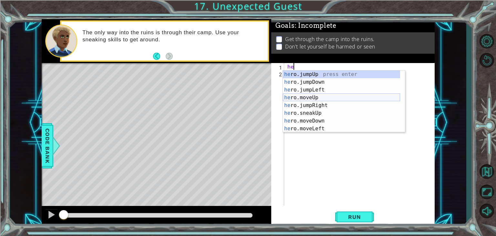
click at [302, 96] on div "he ro.jumpUp press enter he ro.jumpDown press enter he ro.jumpLeft press enter …" at bounding box center [341, 109] width 117 height 78
type textarea "hero.moveUp(1)"
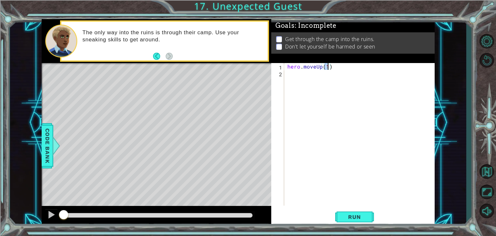
click at [297, 75] on div "hero . moveUp ( 1 )" at bounding box center [361, 141] width 150 height 156
type textarea "he"
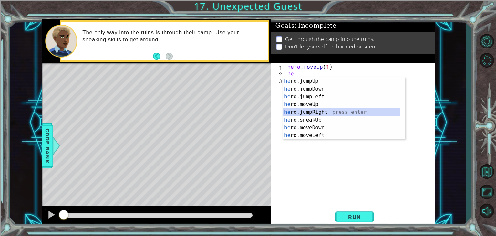
click at [321, 112] on div "he ro.jumpUp press enter he ro.jumpDown press enter he ro.jumpLeft press enter …" at bounding box center [341, 116] width 117 height 78
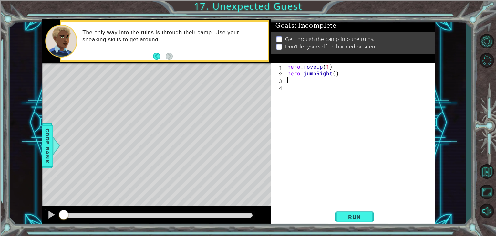
type textarea "he"
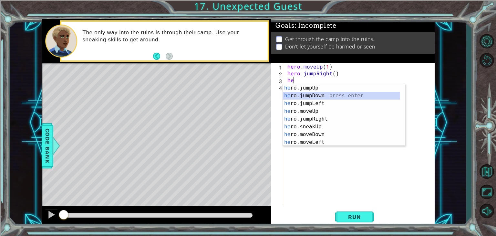
click at [323, 98] on div "he ro.jumpUp press enter he ro.jumpDown press enter he ro.jumpLeft press enter …" at bounding box center [341, 123] width 117 height 78
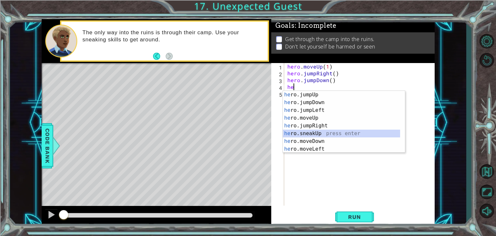
click at [315, 130] on div "he ro.jumpUp press enter he ro.jumpDown press enter he ro.jumpLeft press enter …" at bounding box center [341, 130] width 117 height 78
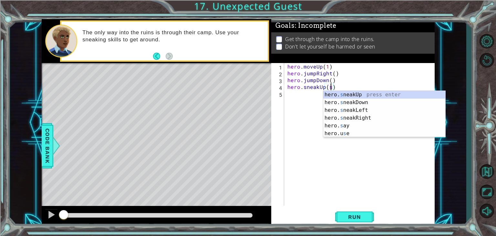
scroll to position [0, 3]
click at [343, 88] on div "hero . moveUp ( 1 ) hero . jumpRight ( ) hero . jumpDown ( ) hero . sneakUp ( s…" at bounding box center [361, 141] width 150 height 156
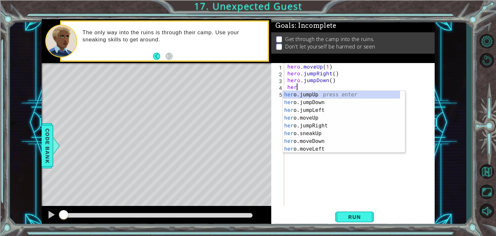
scroll to position [0, 0]
type textarea "h"
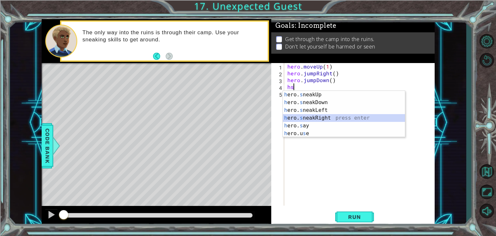
click at [323, 117] on div "h ero. s neakUp press enter h ero. s neakDown press enter h ero. s neakLeft pre…" at bounding box center [344, 122] width 122 height 62
type textarea "hero.sneakRight(1)"
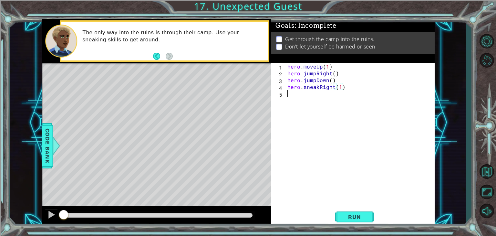
click at [312, 100] on div "hero . moveUp ( 1 ) hero . jumpRight ( ) hero . jumpDown ( ) hero . sneakRight …" at bounding box center [361, 141] width 150 height 156
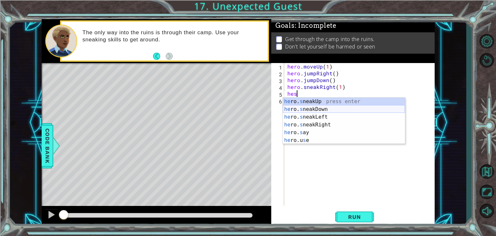
click at [310, 107] on div "he ro. s neakUp press enter he ro. s neakDown press enter he ro. s neakLeft pre…" at bounding box center [344, 129] width 122 height 62
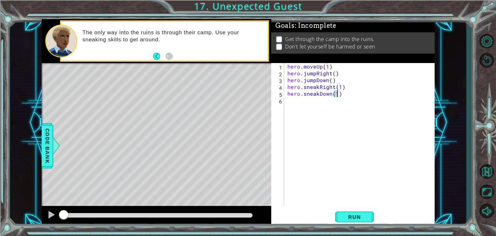
click at [306, 105] on div "hero . moveUp ( 1 ) hero . jumpRight ( ) hero . jumpDown ( ) hero . sneakRight …" at bounding box center [361, 141] width 150 height 156
type textarea "hero.sneakDown(1)"
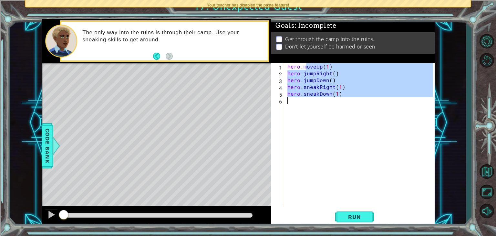
click at [306, 105] on div "hero . moveUp ( 1 ) hero . jumpRight ( ) hero . jumpDown ( ) hero . sneakRight …" at bounding box center [361, 141] width 150 height 156
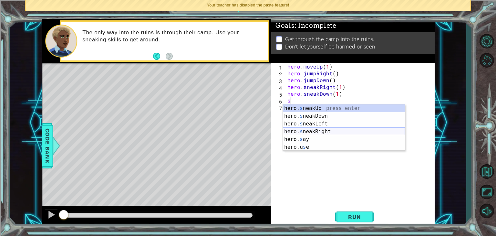
click at [319, 129] on div "hero. s neakUp press enter hero. s neakDown press enter hero. s neakLeft press …" at bounding box center [344, 135] width 122 height 62
type textarea "hero.sneakRight(1)"
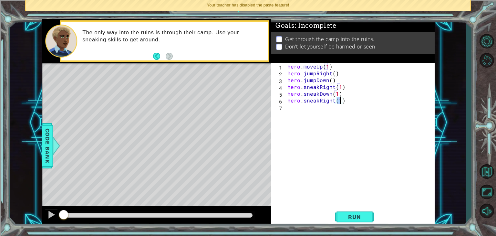
click at [312, 120] on div "hero . moveUp ( 1 ) hero . jumpRight ( ) hero . jumpDown ( ) hero . sneakRight …" at bounding box center [361, 141] width 150 height 156
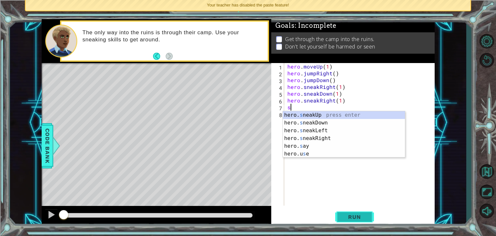
type textarea "s"
click at [352, 221] on button "Run" at bounding box center [354, 217] width 39 height 16
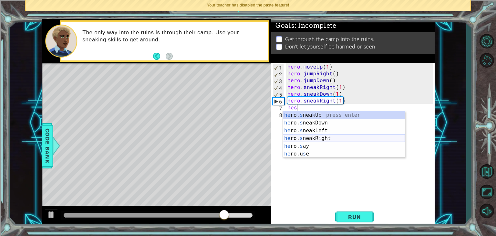
click at [321, 139] on div "he ro. s neakUp press enter he ro. s neakDown press enter he ro. s neakLeft pre…" at bounding box center [344, 142] width 122 height 62
type textarea "hero.sneakRight(1)"
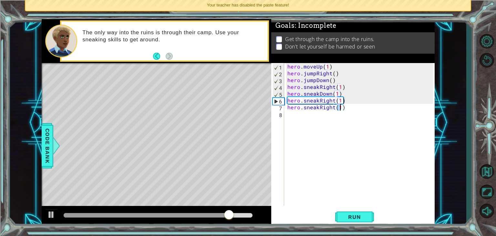
click at [307, 127] on div "hero . moveUp ( 1 ) hero . jumpRight ( ) hero . jumpDown ( ) hero . sneakRight …" at bounding box center [361, 141] width 150 height 156
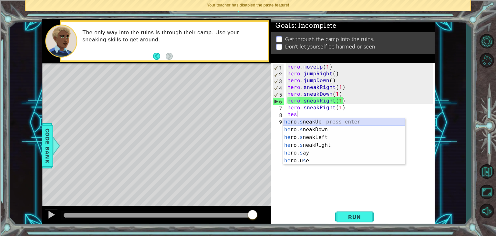
click at [318, 122] on div "he ro. s neakUp press enter he ro. s neakDown press enter he ro. s neakLeft pre…" at bounding box center [344, 149] width 122 height 62
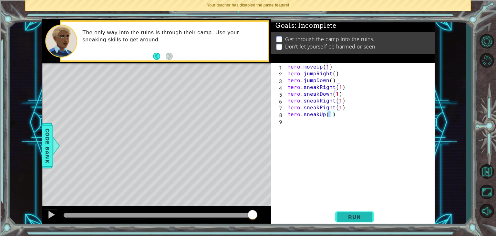
type textarea "hero.sneakUp(1)"
click at [355, 217] on span "Run" at bounding box center [355, 217] width 26 height 6
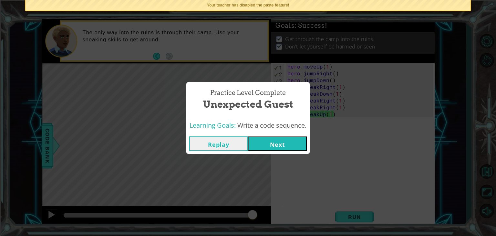
click at [282, 145] on button "Next" at bounding box center [277, 143] width 59 height 15
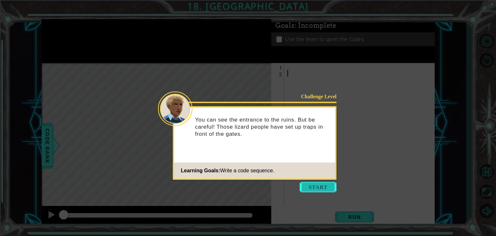
click at [319, 190] on button "Start" at bounding box center [318, 187] width 37 height 10
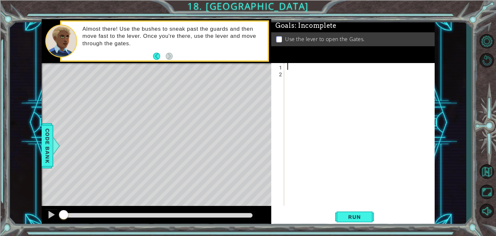
drag, startPoint x: 301, startPoint y: 70, endPoint x: 296, endPoint y: 71, distance: 4.8
click at [301, 70] on div at bounding box center [361, 141] width 150 height 156
click at [299, 67] on div at bounding box center [361, 141] width 150 height 156
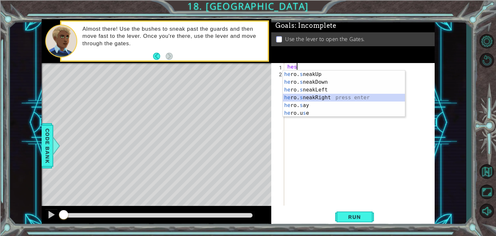
click at [312, 100] on div "he ro. s neakUp press enter he ro. s neakDown press enter he ro. s neakLeft pre…" at bounding box center [344, 101] width 122 height 62
type textarea "hero.sneakRight(1)"
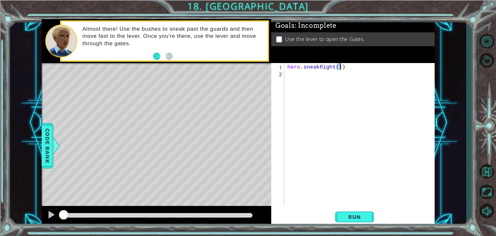
click at [297, 82] on div "hero . sneakRight ( 1 )" at bounding box center [361, 141] width 150 height 156
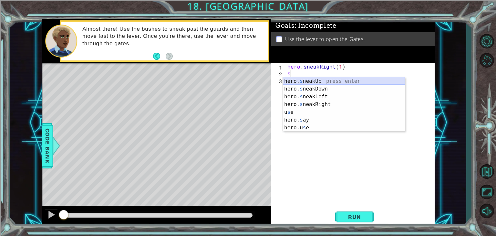
click at [311, 81] on div "hero. s neakUp press enter hero. s neakDown press enter hero. s neakLeft press …" at bounding box center [344, 112] width 122 height 70
type textarea "hero.sneakUp(1)"
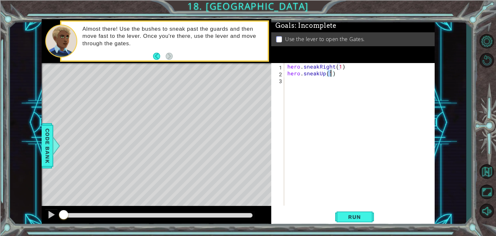
click at [295, 79] on div "hero . sneakRight ( 1 ) hero . sneakUp ( 1 )" at bounding box center [361, 141] width 150 height 156
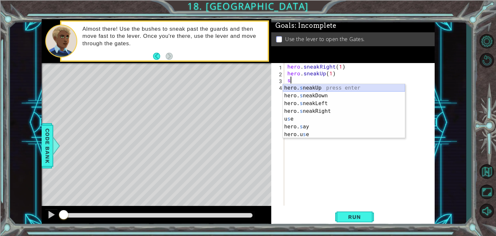
click at [301, 89] on div "hero. s neakUp press enter hero. s neakDown press enter hero. s neakLeft press …" at bounding box center [344, 119] width 122 height 70
type textarea "hero.sneakUp(1)"
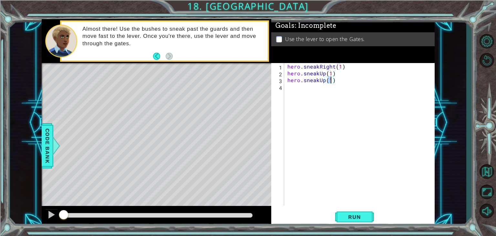
click at [293, 95] on div "hero . sneakRight ( 1 ) hero . sneakUp ( 1 ) hero . sneakUp ( 1 )" at bounding box center [361, 141] width 150 height 156
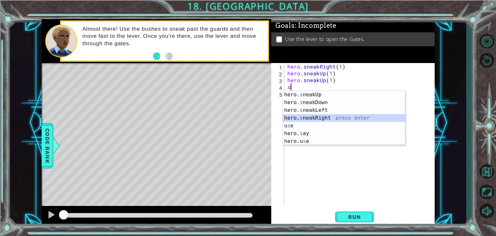
click at [321, 119] on div "hero. s neakUp press enter hero. s neakDown press enter hero. s neakLeft press …" at bounding box center [344, 126] width 122 height 70
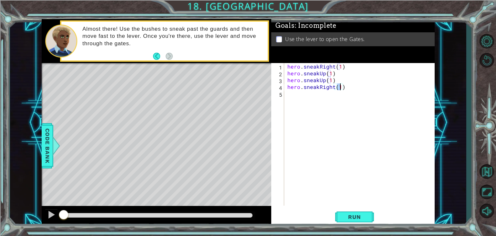
scroll to position [0, 3]
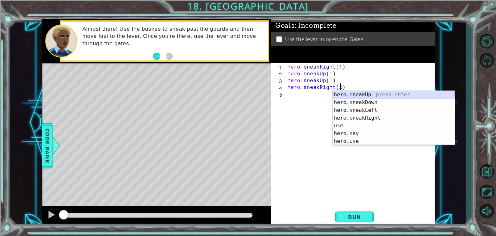
click at [365, 95] on div "hero. s neakUp press enter hero. s neakDown press enter hero. s neakLeft press …" at bounding box center [394, 126] width 122 height 70
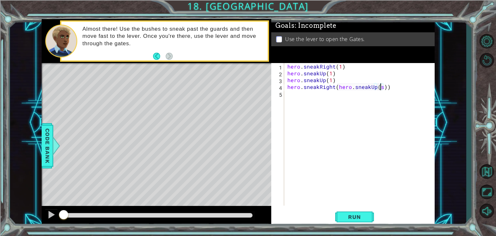
scroll to position [0, 5]
drag, startPoint x: 389, startPoint y: 87, endPoint x: 340, endPoint y: 91, distance: 49.3
click at [340, 91] on div "hero . sneakRight ( 1 ) hero . sneakUp ( 1 ) hero . sneakUp ( 1 ) hero . sneakR…" at bounding box center [361, 141] width 150 height 156
type textarea "hero.sneakRight(hero.sneakUp(s))"
click at [340, 91] on div "hero . sneakRight ( 1 ) hero . sneakUp ( 1 ) hero . sneakUp ( 1 ) hero . sneakR…" at bounding box center [361, 141] width 150 height 156
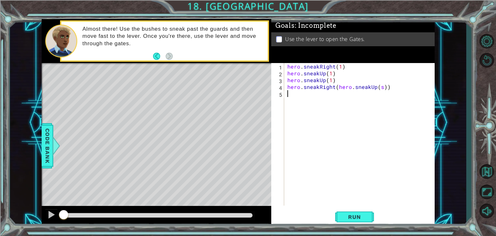
scroll to position [0, 0]
click at [336, 88] on div "hero . sneakRight ( 1 ) hero . sneakUp ( 1 ) hero . sneakUp ( 1 ) hero . sneakR…" at bounding box center [361, 141] width 150 height 156
click at [390, 86] on div "hero . sneakRight ( 1 ) hero . sneakUp ( 1 ) hero . sneakUp ( 1 ) hero . sneakR…" at bounding box center [361, 141] width 150 height 156
type textarea "hero.sneakRight()"
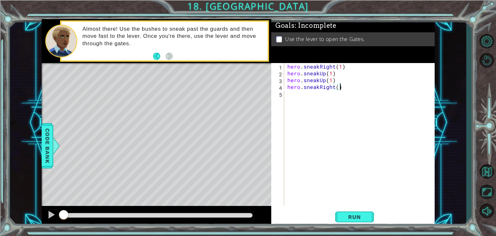
click at [303, 101] on div "hero . sneakRight ( 1 ) hero . sneakUp ( 1 ) hero . sneakUp ( 1 ) hero . sneakR…" at bounding box center [361, 141] width 150 height 156
click at [337, 88] on div "hero . sneakRight ( 1 ) hero . sneakUp ( 1 ) hero . sneakUp ( 1 ) hero . sneakR…" at bounding box center [361, 141] width 150 height 156
type textarea "hero.sneakRight(1)"
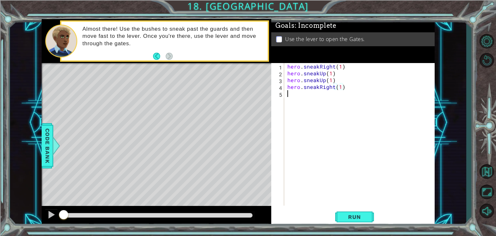
click at [317, 100] on div "hero . sneakRight ( 1 ) hero . sneakUp ( 1 ) hero . sneakUp ( 1 ) hero . sneakR…" at bounding box center [361, 141] width 150 height 156
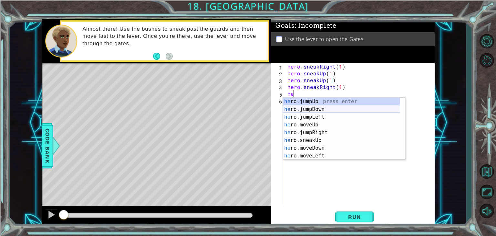
scroll to position [0, 0]
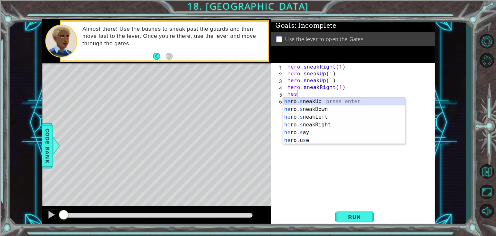
click at [315, 101] on div "he ro. s neakUp press enter he ro. s neakDown press enter he ro. s neakLeft pre…" at bounding box center [344, 129] width 122 height 62
type textarea "hero.sneakUp(1)"
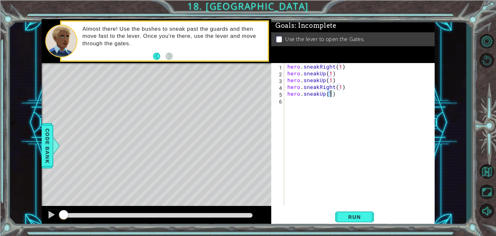
click at [306, 101] on div "hero . sneakRight ( 1 ) hero . sneakUp ( 1 ) hero . sneakUp ( 1 ) hero . sneakR…" at bounding box center [361, 141] width 150 height 156
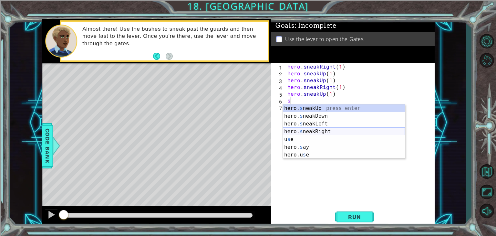
click at [311, 132] on div "hero. s neakUp press enter hero. s neakDown press enter hero. s neakLeft press …" at bounding box center [344, 139] width 122 height 70
type textarea "hero.sneakRight(1)"
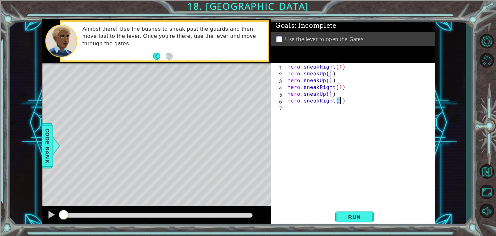
click at [303, 113] on div "hero . sneakRight ( 1 ) hero . sneakUp ( 1 ) hero . sneakUp ( 1 ) hero . sneakR…" at bounding box center [361, 141] width 150 height 156
type textarea "s"
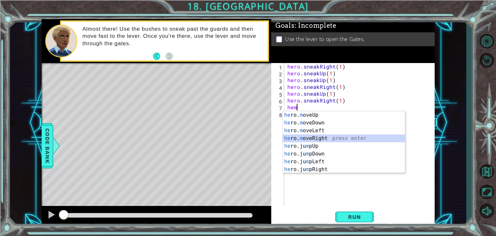
click at [327, 138] on div "he ro. m oveUp press enter he ro. m oveDown press enter he ro. m oveLeft press …" at bounding box center [344, 150] width 122 height 78
type textarea "hero.moveRight(1)"
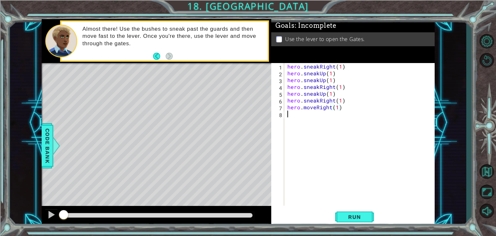
click at [304, 118] on div "hero . sneakRight ( 1 ) hero . sneakUp ( 1 ) hero . sneakUp ( 1 ) hero . sneakR…" at bounding box center [361, 141] width 150 height 156
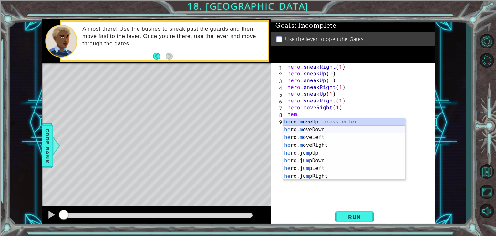
click at [322, 129] on div "he ro. m oveUp press enter he ro. m oveDown press enter he ro. m oveLeft press …" at bounding box center [344, 157] width 122 height 78
type textarea "hero.moveDown(1)"
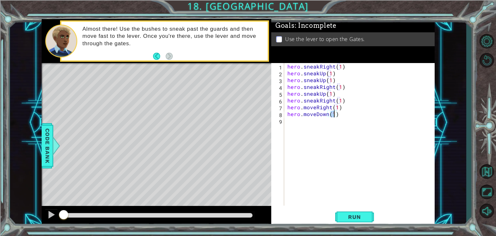
click at [317, 132] on div "hero . sneakRight ( 1 ) hero . sneakUp ( 1 ) hero . sneakUp ( 1 ) hero . sneakR…" at bounding box center [361, 141] width 150 height 156
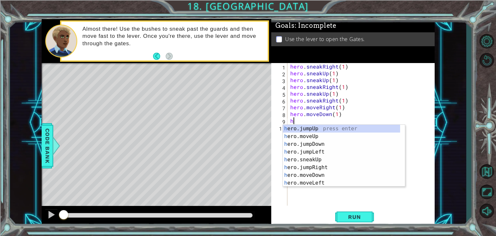
type textarea "he"
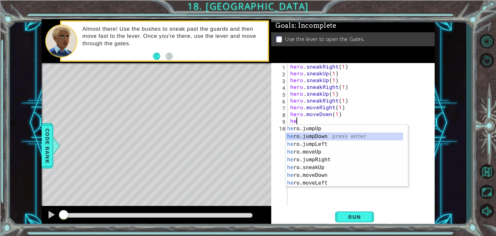
click at [319, 136] on div "he ro.jumpUp press enter he ro.jumpDown press enter he ro.jumpLeft press enter …" at bounding box center [344, 164] width 117 height 78
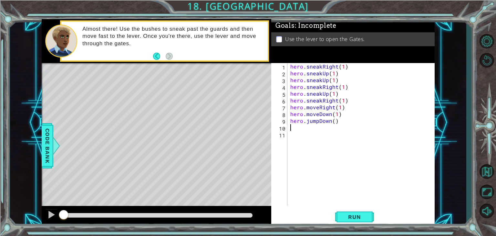
type textarea "he"
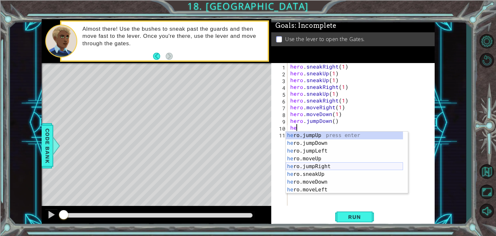
click at [324, 166] on div "he ro.jumpUp press enter he ro.jumpDown press enter he ro.jumpLeft press enter …" at bounding box center [344, 171] width 117 height 78
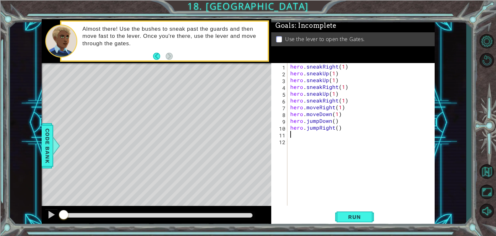
type textarea "he"
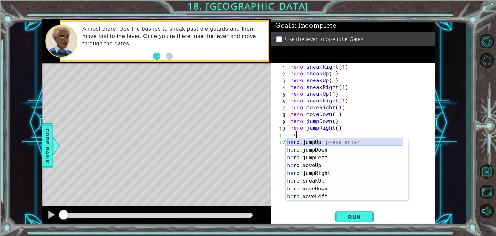
click at [318, 143] on div "he ro.jumpUp press enter he ro.jumpDown press enter he ro.jumpLeft press enter …" at bounding box center [344, 177] width 117 height 78
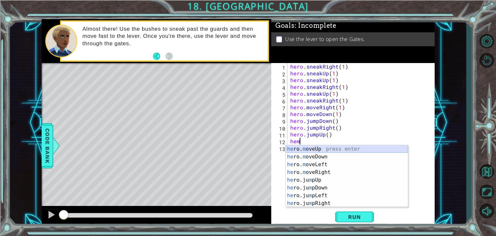
click at [314, 149] on div "he ro. m oveUp press enter he ro. m oveDown press enter he ro. m oveLeft press …" at bounding box center [347, 184] width 122 height 78
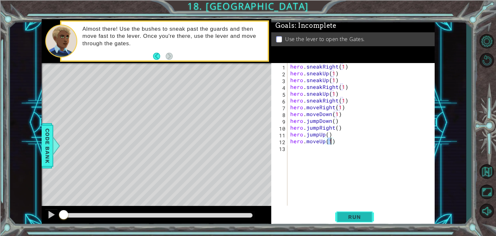
type textarea "hero.moveUp(1)"
click at [346, 215] on span "Run" at bounding box center [355, 217] width 26 height 6
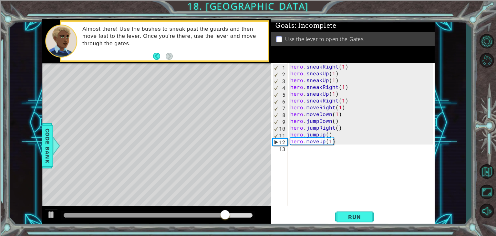
click at [300, 156] on div "hero . sneakRight ( 1 ) hero . sneakUp ( 1 ) hero . sneakUp ( 1 ) hero . sneakR…" at bounding box center [362, 141] width 147 height 156
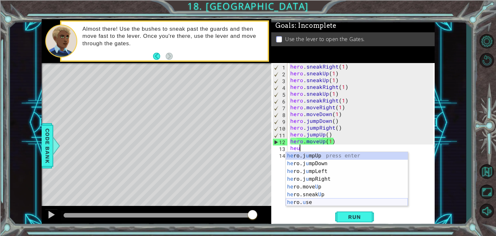
click at [315, 203] on div "he ro.j u mpUp press enter he ro.j u mpDown press enter he ro.j u mpLeft press …" at bounding box center [347, 187] width 122 height 70
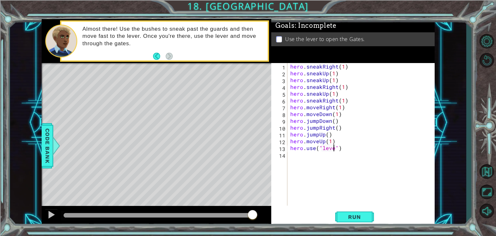
scroll to position [0, 3]
type textarea "hero.use("lever")"
click at [364, 220] on span "Run" at bounding box center [355, 217] width 26 height 6
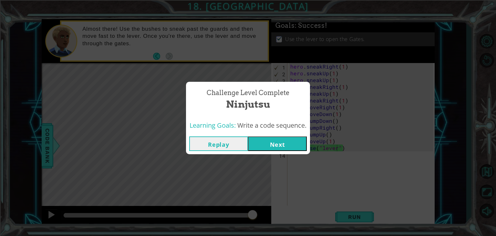
click at [284, 136] on button "Next" at bounding box center [277, 143] width 59 height 15
